Goal: Task Accomplishment & Management: Complete application form

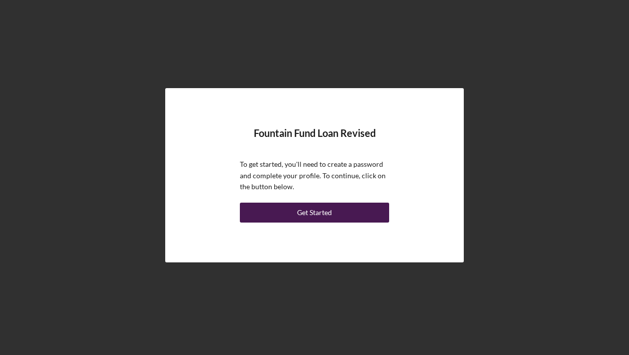
click at [294, 213] on button "Get Started" at bounding box center [314, 212] width 149 height 20
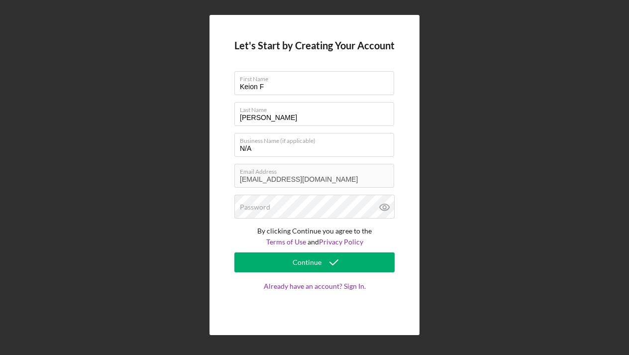
type input "Keion"
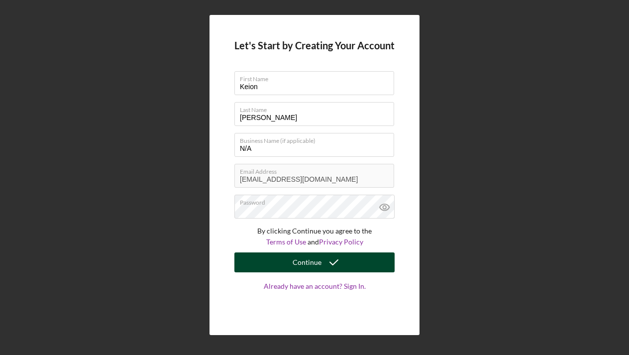
click at [289, 261] on button "Continue" at bounding box center [314, 262] width 160 height 20
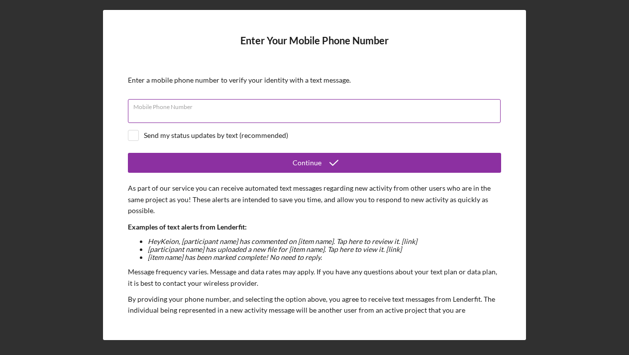
click at [266, 110] on input "Mobile Phone Number" at bounding box center [314, 111] width 373 height 24
type input "[PHONE_NUMBER]"
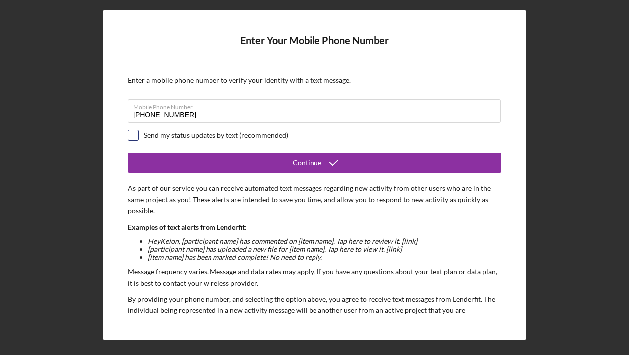
click at [134, 134] on input "checkbox" at bounding box center [133, 135] width 10 height 10
checkbox input "true"
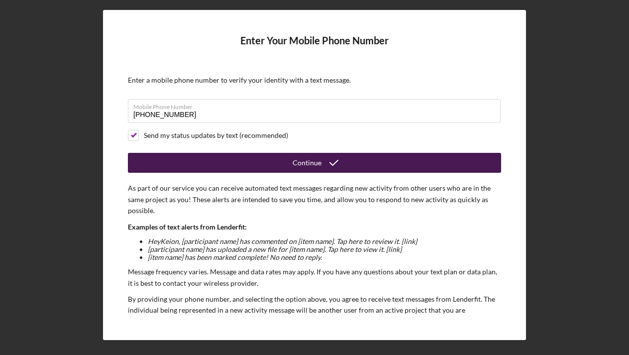
click at [198, 158] on button "Continue" at bounding box center [314, 163] width 373 height 20
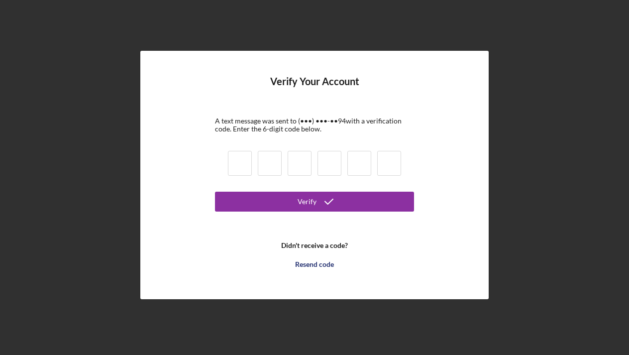
click at [236, 165] on input at bounding box center [240, 163] width 24 height 25
type input "3"
type input "9"
type input "6"
type input "1"
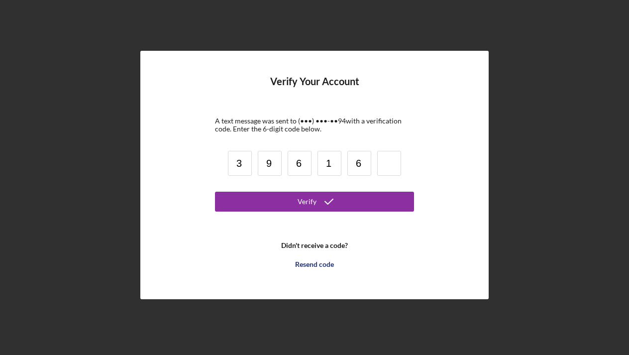
type input "6"
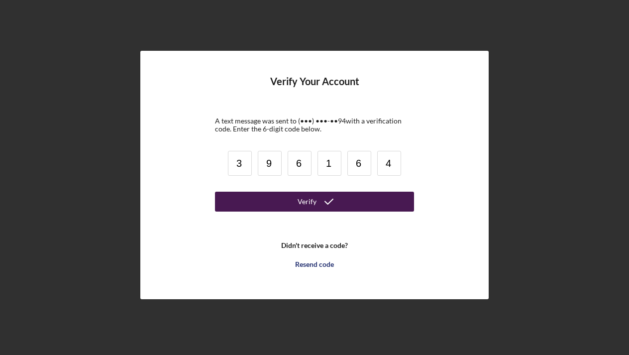
type input "4"
click at [233, 195] on button "Verify" at bounding box center [314, 202] width 199 height 20
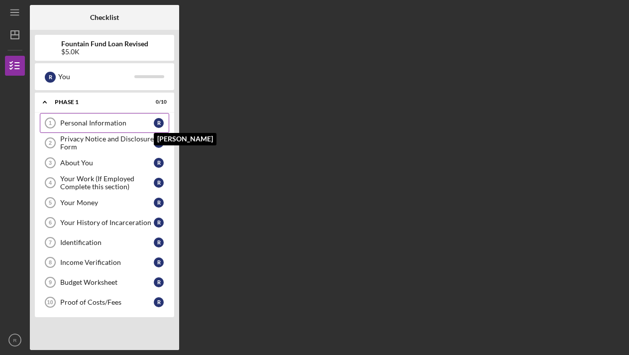
click at [161, 120] on div "R" at bounding box center [159, 123] width 10 height 10
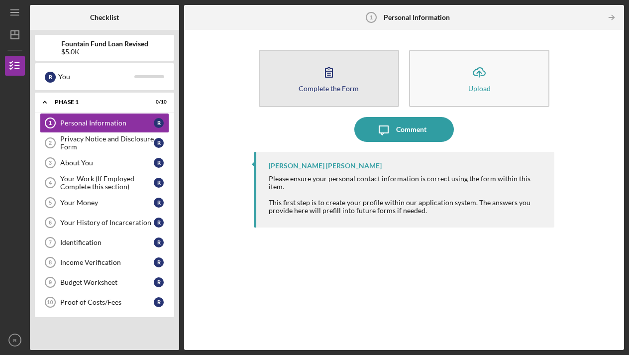
click at [311, 87] on div "Complete the Form" at bounding box center [328, 88] width 60 height 7
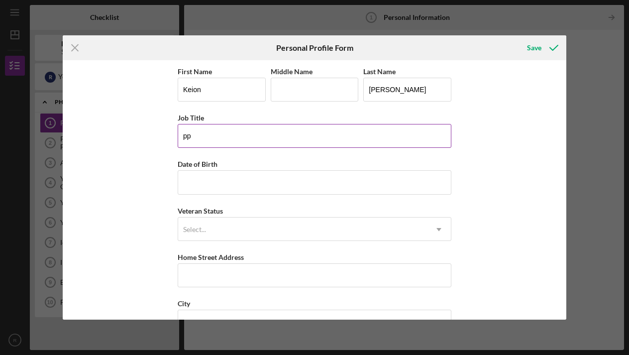
type input "p"
type input "Personal Care Attendant"
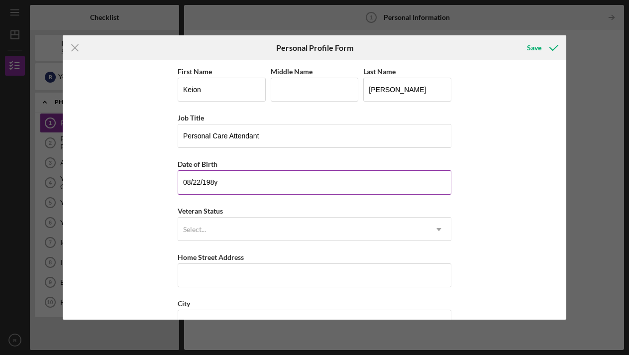
type input "[DATE]"
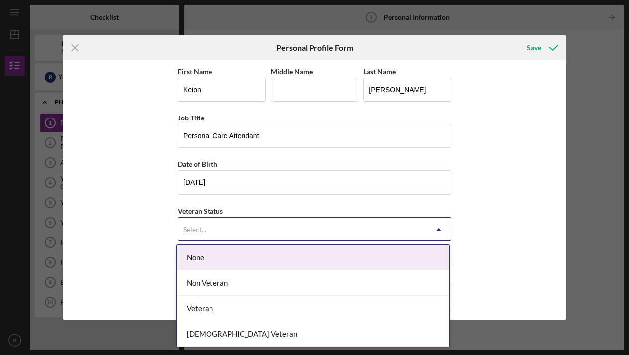
click at [305, 228] on div "Select..." at bounding box center [302, 229] width 249 height 23
click at [293, 254] on div "None" at bounding box center [313, 257] width 273 height 25
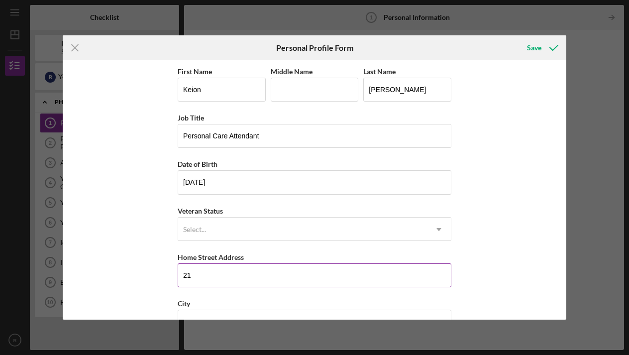
type input "2"
type input "9"
type input "2"
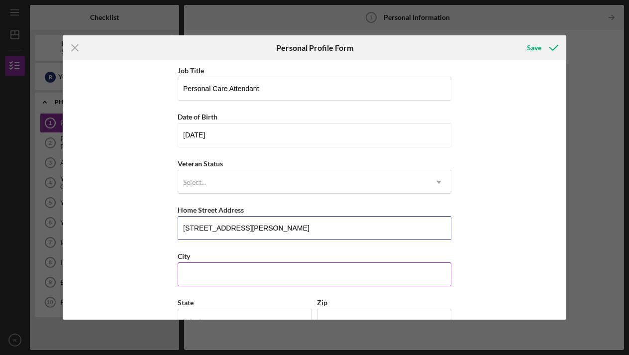
type input "[STREET_ADDRESS][PERSON_NAME]"
type input "d"
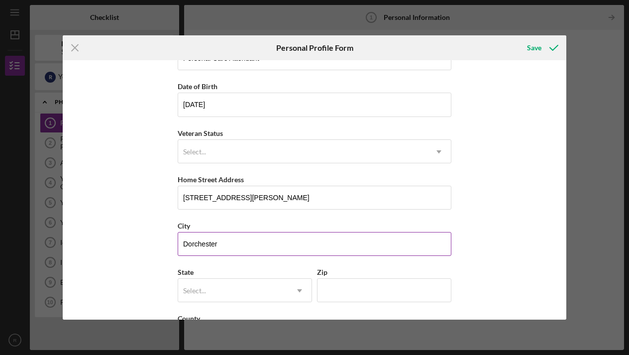
scroll to position [85, 0]
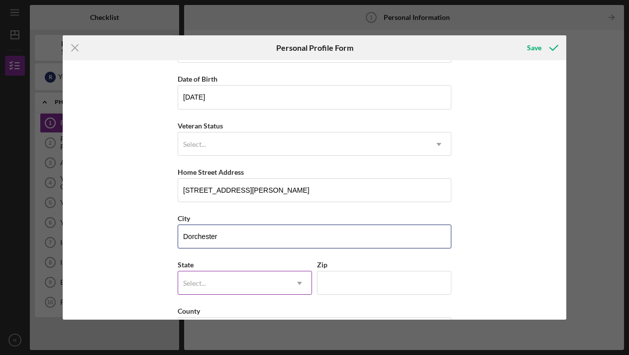
type input "Dorchester"
click at [298, 285] on icon "Icon/Dropdown Arrow" at bounding box center [300, 283] width 24 height 24
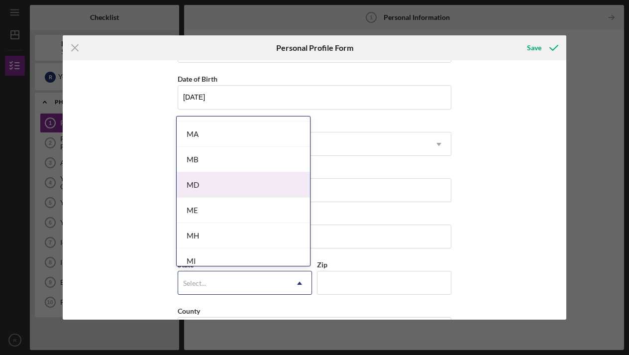
scroll to position [698, 0]
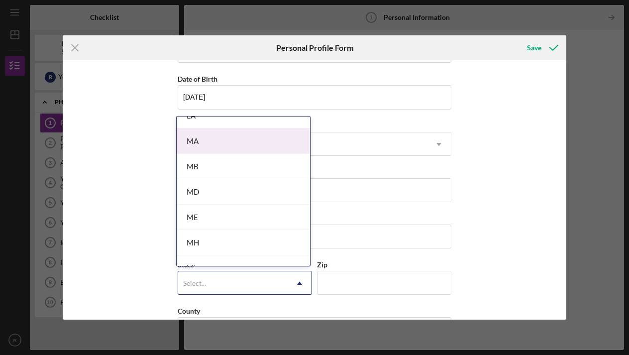
click at [245, 138] on div "MA" at bounding box center [243, 140] width 133 height 25
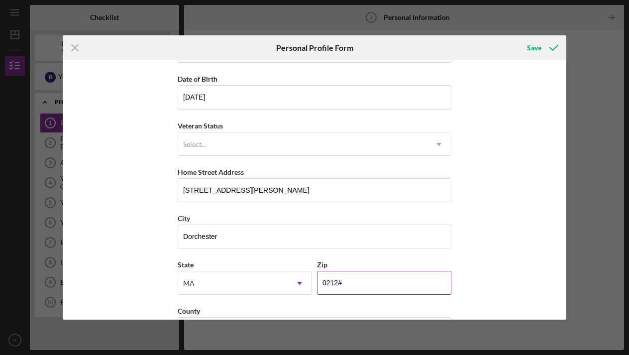
type input "02124"
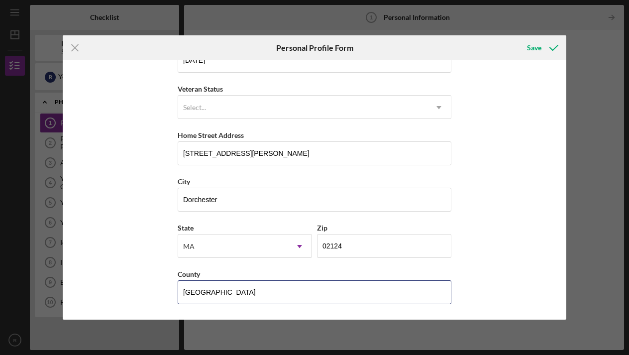
scroll to position [121, 0]
type input "[GEOGRAPHIC_DATA]"
click at [540, 49] on div "Save" at bounding box center [534, 48] width 14 height 20
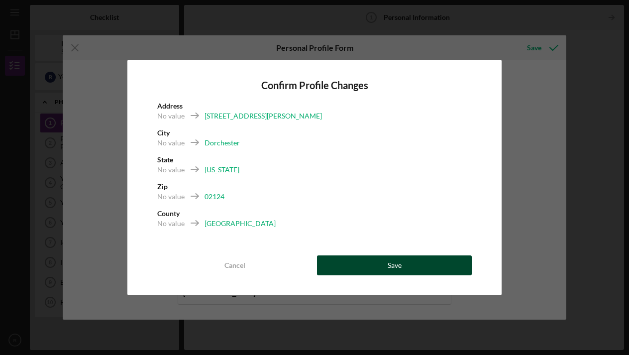
click at [359, 263] on button "Save" at bounding box center [394, 265] width 155 height 20
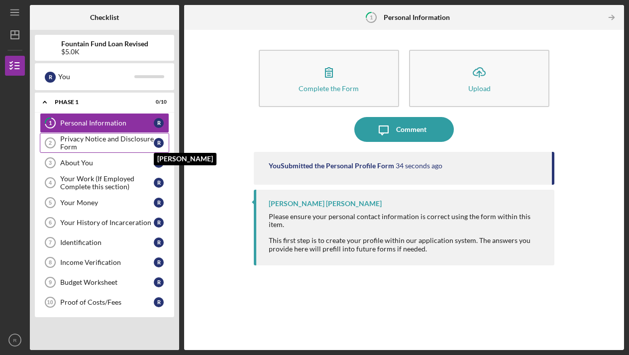
click at [157, 141] on div "R" at bounding box center [159, 143] width 10 height 10
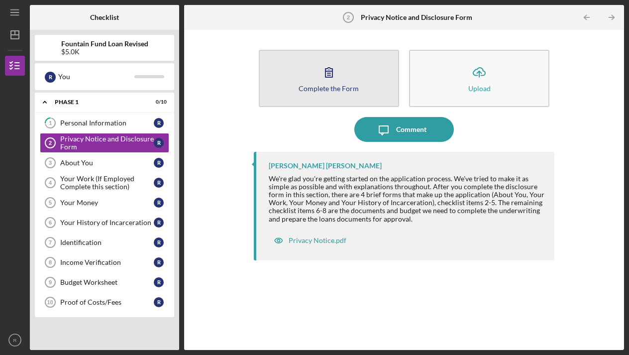
click at [338, 76] on icon "button" at bounding box center [328, 72] width 25 height 25
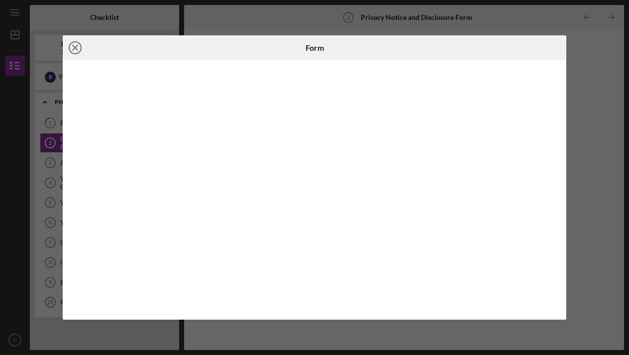
click at [76, 46] on icon "Icon/Close" at bounding box center [75, 47] width 25 height 25
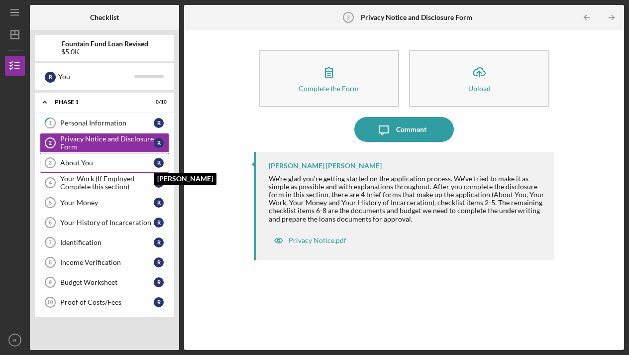
click at [159, 161] on div "R" at bounding box center [159, 163] width 10 height 10
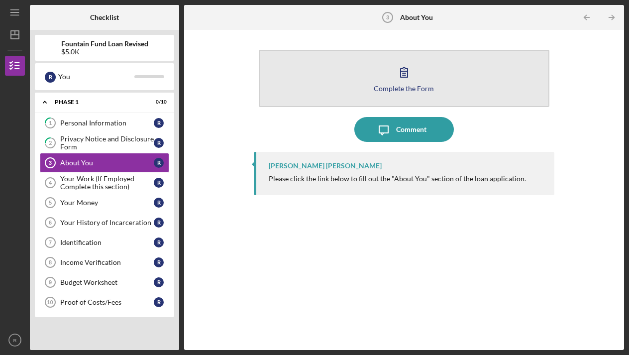
click at [306, 79] on button "Complete the Form Form" at bounding box center [404, 78] width 291 height 57
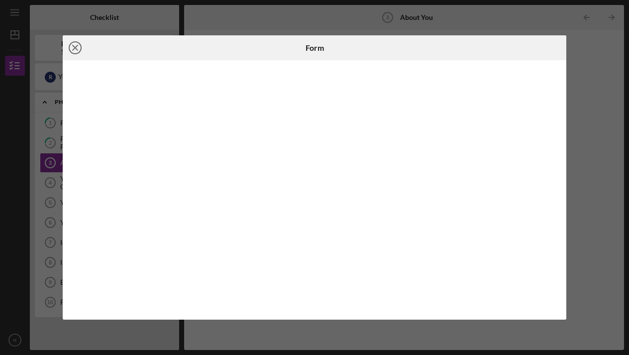
click at [78, 48] on icon "Icon/Close" at bounding box center [75, 47] width 25 height 25
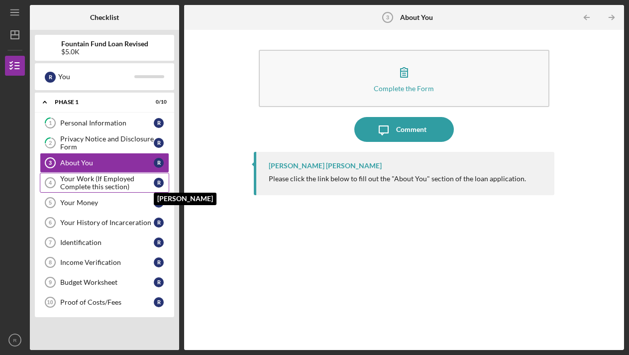
click at [158, 181] on div "R" at bounding box center [159, 183] width 10 height 10
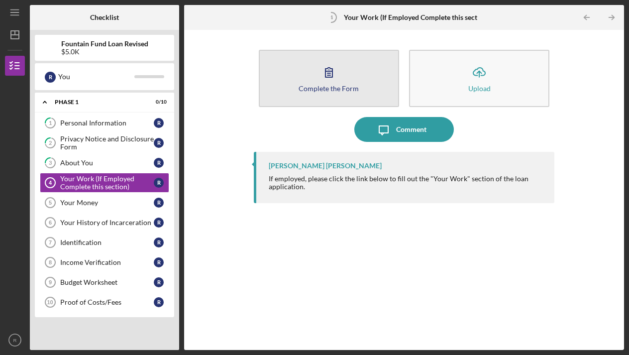
click at [321, 81] on icon "button" at bounding box center [328, 72] width 25 height 25
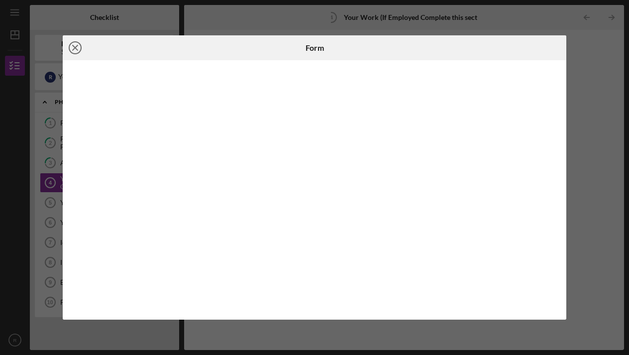
click at [75, 47] on line at bounding box center [75, 47] width 5 height 5
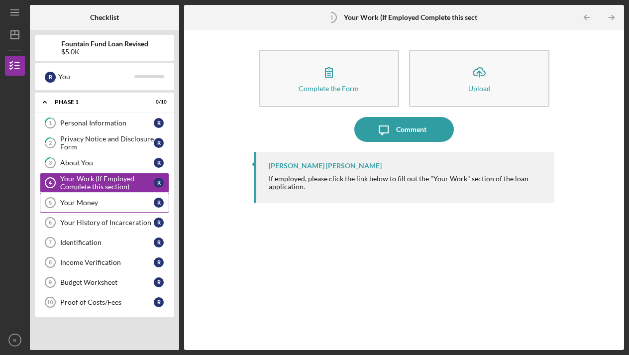
click at [151, 202] on div "Your Money" at bounding box center [107, 202] width 94 height 8
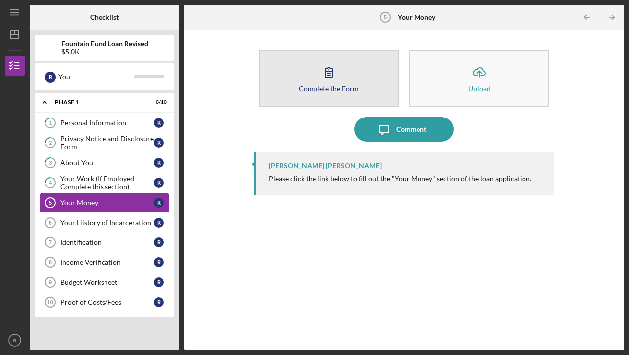
click at [309, 78] on button "Complete the Form Form" at bounding box center [329, 78] width 140 height 57
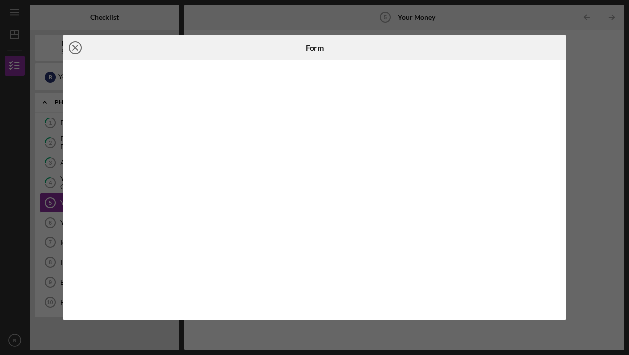
click at [75, 47] on line at bounding box center [75, 47] width 5 height 5
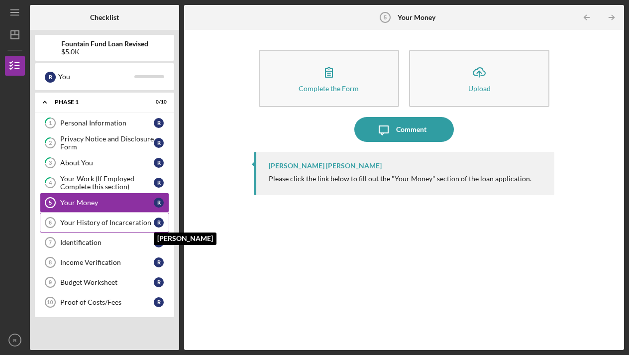
click at [157, 219] on div "R" at bounding box center [159, 222] width 10 height 10
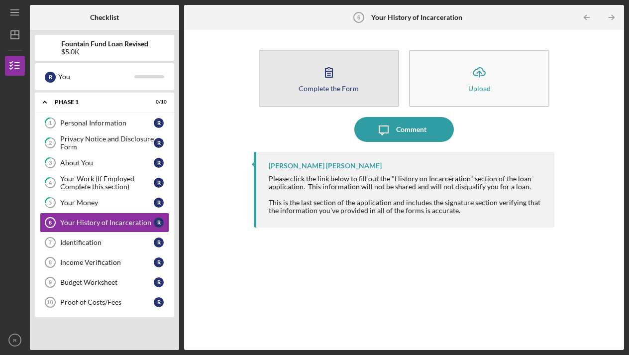
click at [298, 88] on button "Complete the Form Form" at bounding box center [329, 78] width 140 height 57
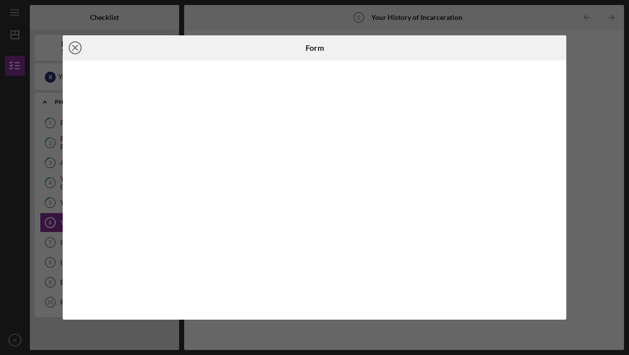
click at [76, 45] on icon "Icon/Close" at bounding box center [75, 47] width 25 height 25
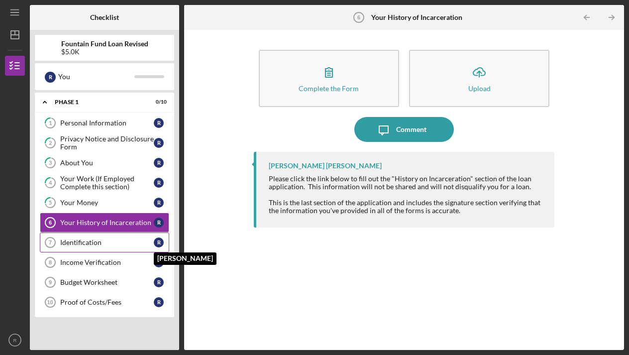
click at [157, 240] on div "R" at bounding box center [159, 242] width 10 height 10
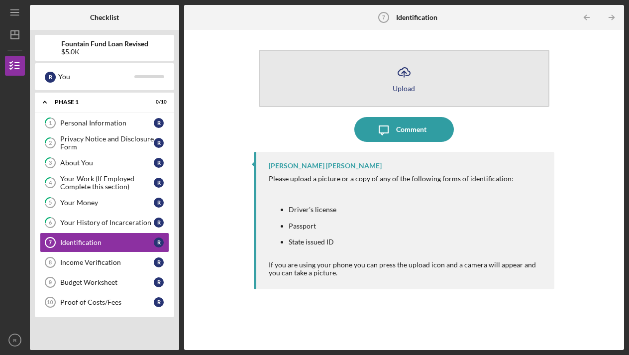
click at [353, 80] on button "Icon/Upload Upload" at bounding box center [404, 78] width 291 height 57
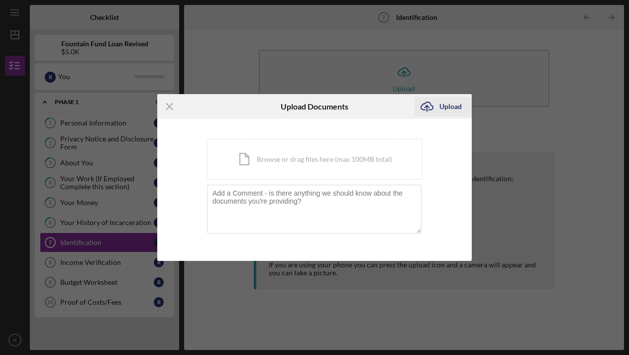
click at [427, 107] on icon "Icon/Upload" at bounding box center [426, 106] width 25 height 25
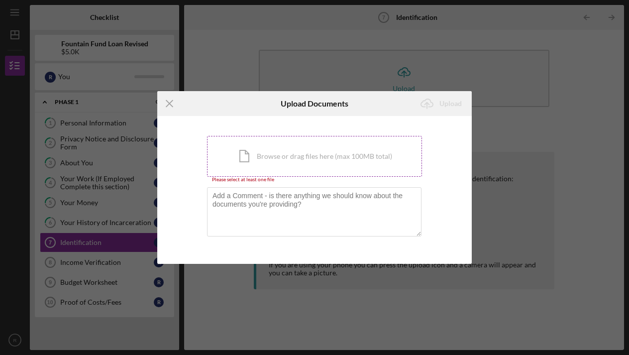
click at [361, 159] on div "Icon/Document Browse or drag files here (max 100MB total) Tap to choose files o…" at bounding box center [314, 156] width 215 height 41
click at [383, 162] on div "Icon/Document Browse or drag files here (max 100MB total) Tap to choose files o…" at bounding box center [314, 156] width 215 height 41
click at [385, 151] on div "Icon/Document Browse or drag files here (max 100MB total) Tap to choose files o…" at bounding box center [314, 156] width 215 height 41
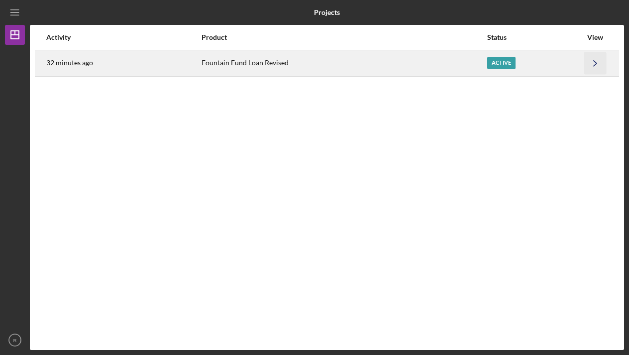
click at [591, 61] on icon "Icon/Navigate" at bounding box center [595, 63] width 22 height 22
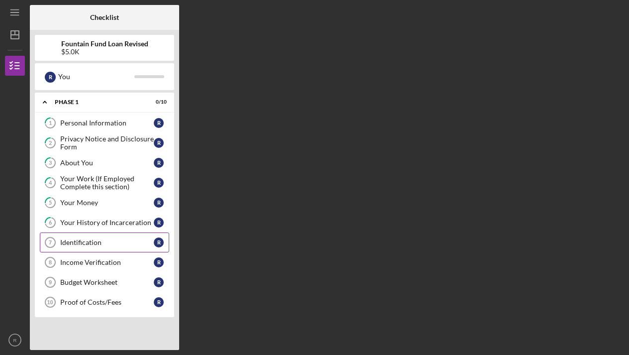
click at [158, 235] on link "Identification 7 Identification R" at bounding box center [104, 242] width 129 height 20
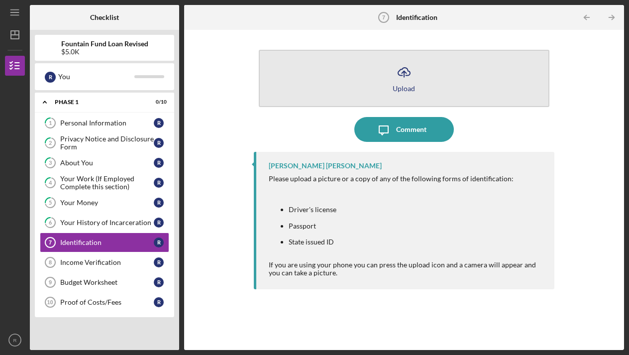
click at [464, 84] on button "Icon/Upload Upload" at bounding box center [404, 78] width 291 height 57
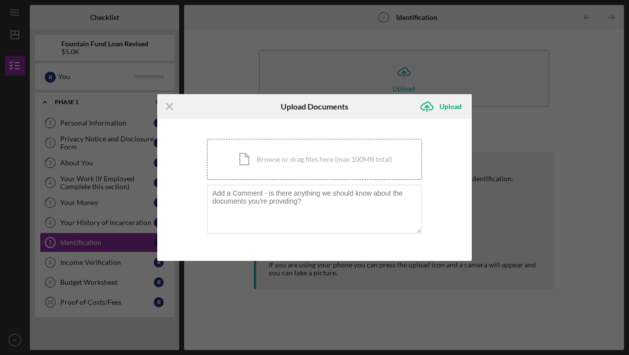
click at [339, 163] on div "Icon/Document Browse or drag files here (max 100MB total) Tap to choose files o…" at bounding box center [314, 159] width 215 height 41
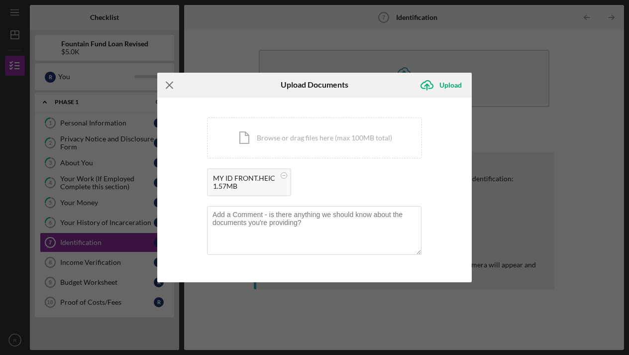
click at [170, 83] on icon "Icon/Menu Close" at bounding box center [169, 85] width 25 height 25
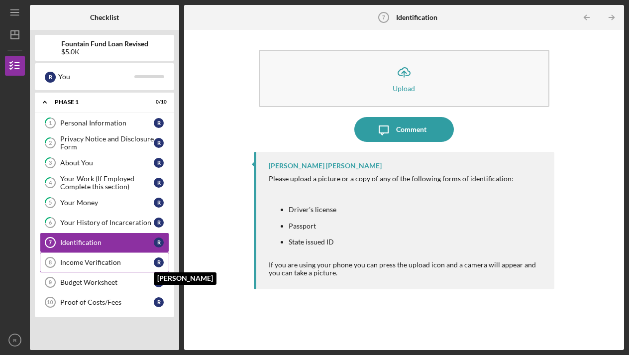
click at [157, 259] on div "R" at bounding box center [159, 262] width 10 height 10
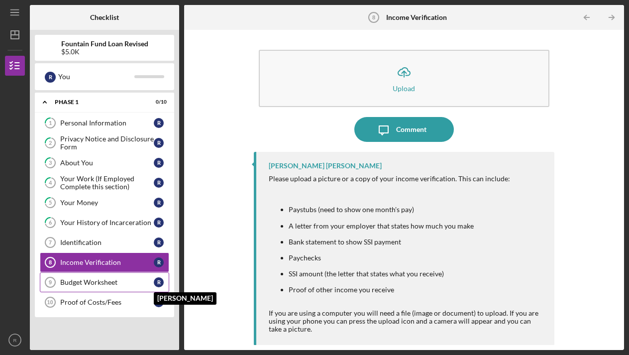
click at [158, 279] on div "R" at bounding box center [159, 282] width 10 height 10
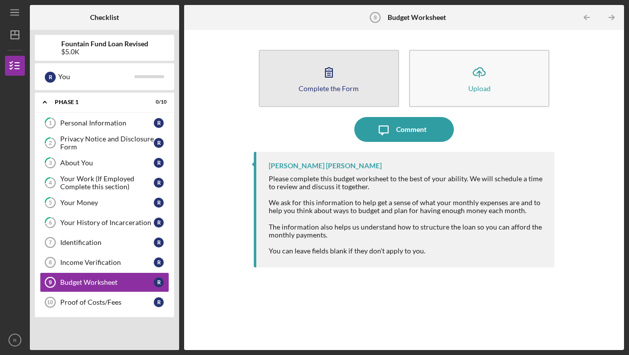
click at [315, 90] on div "Complete the Form" at bounding box center [328, 88] width 60 height 7
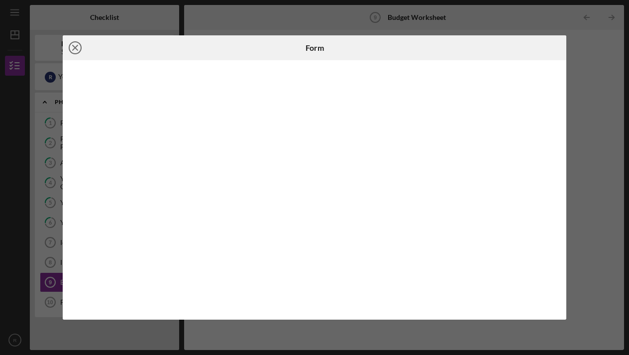
click at [79, 48] on icon "Icon/Close" at bounding box center [75, 47] width 25 height 25
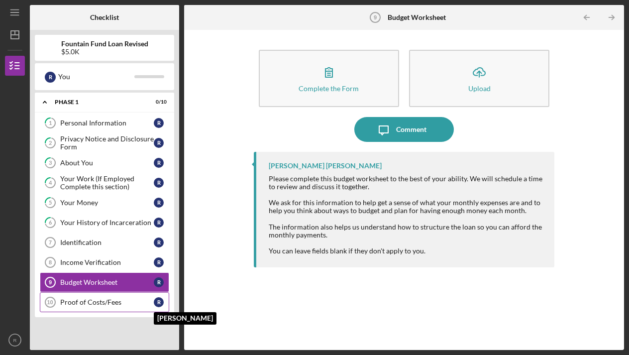
click at [157, 300] on div "R" at bounding box center [159, 302] width 10 height 10
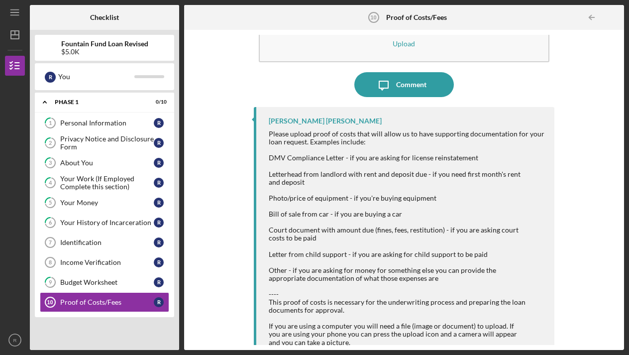
scroll to position [43, 0]
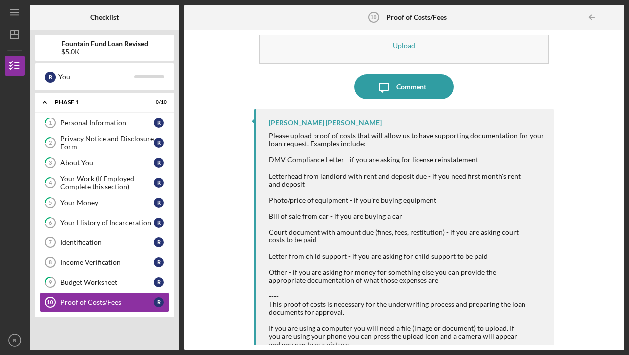
click at [595, 46] on div "Icon/Upload Upload Icon/Message Comment Harry Jean-Jacques" at bounding box center [404, 190] width 430 height 310
